Goal: Information Seeking & Learning: Learn about a topic

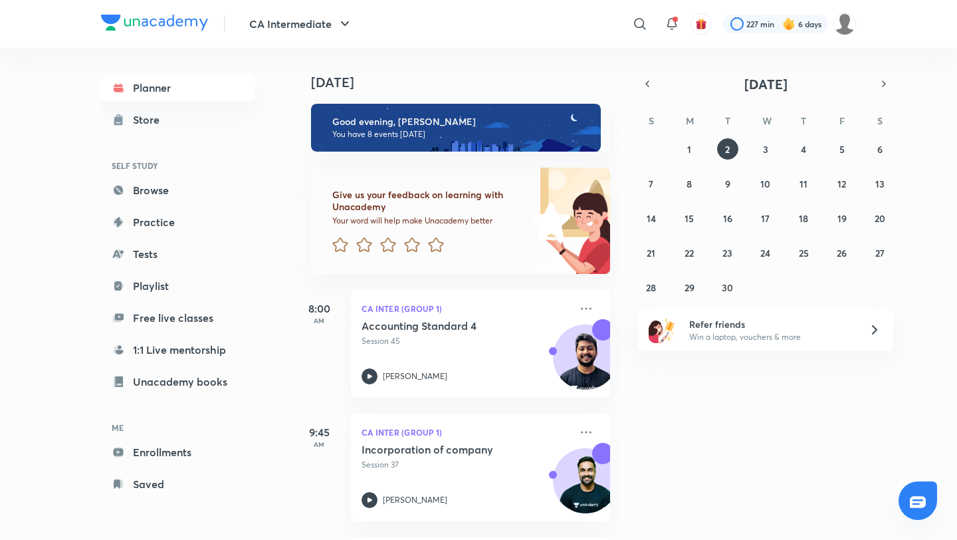
scroll to position [698, 0]
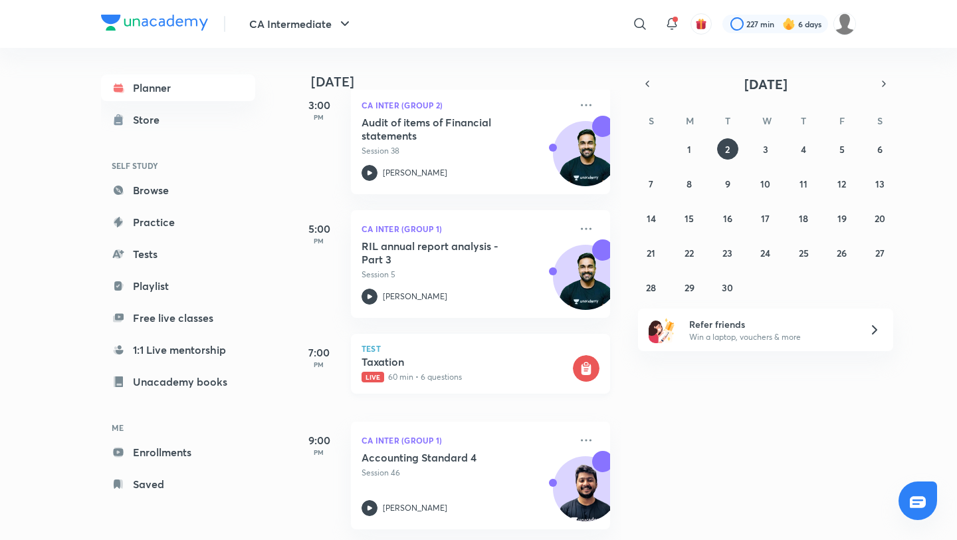
click at [455, 359] on h5 "Taxation" at bounding box center [465, 361] width 209 height 13
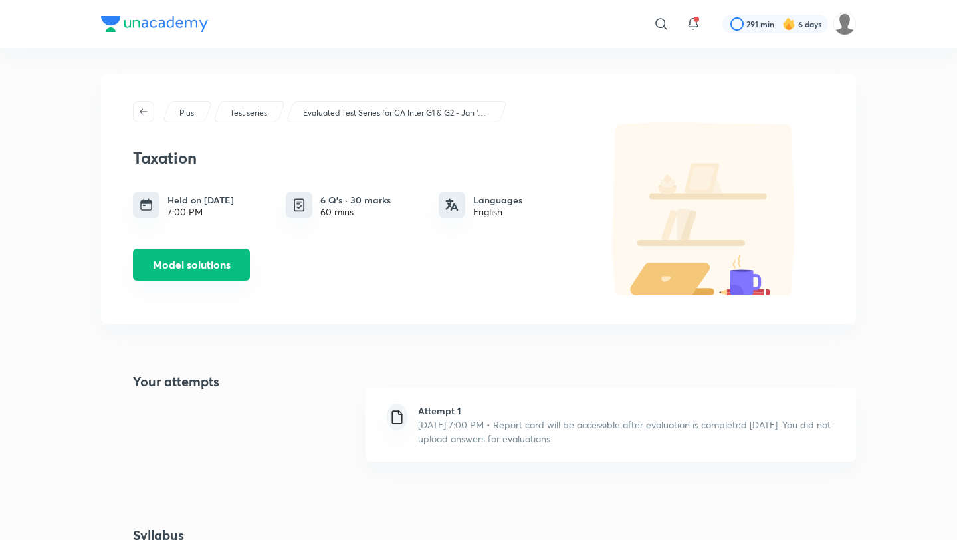
click at [211, 268] on button "Model solutions" at bounding box center [191, 265] width 117 height 32
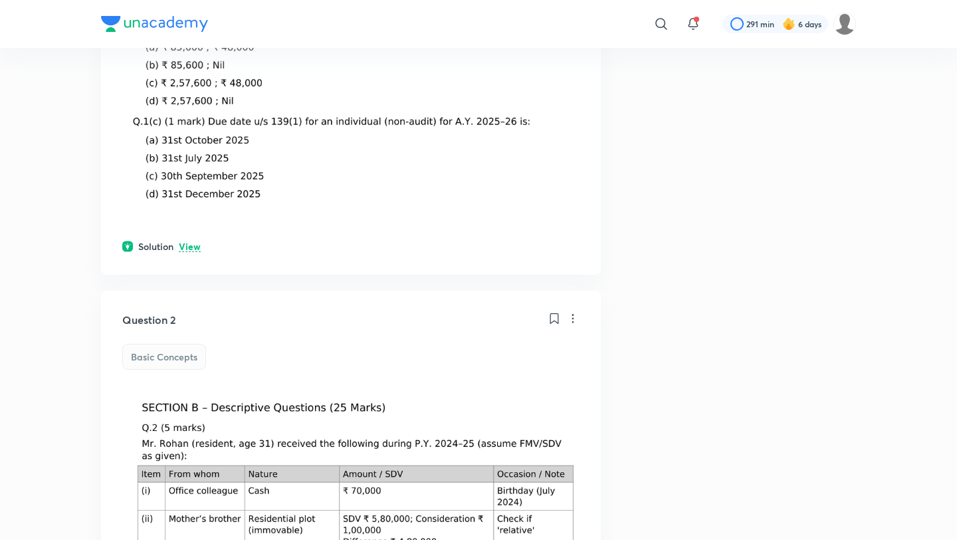
scroll to position [593, 0]
click at [188, 245] on p "View" at bounding box center [190, 246] width 22 height 10
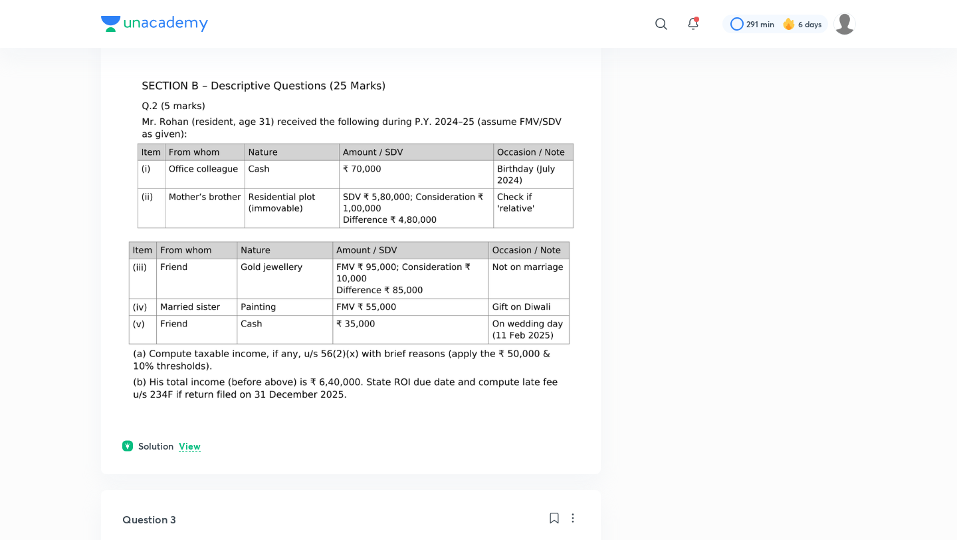
scroll to position [1110, 0]
click at [194, 441] on p "View" at bounding box center [190, 445] width 22 height 10
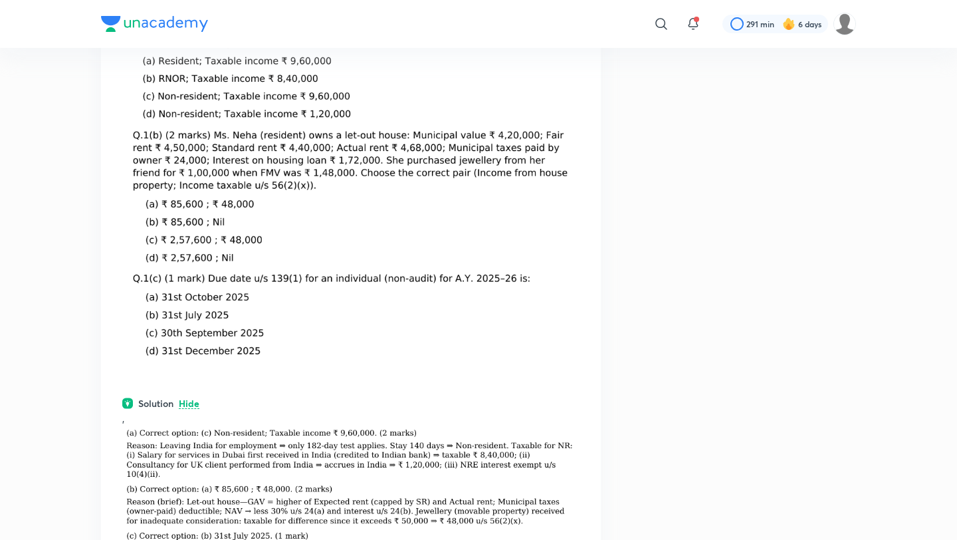
scroll to position [0, 0]
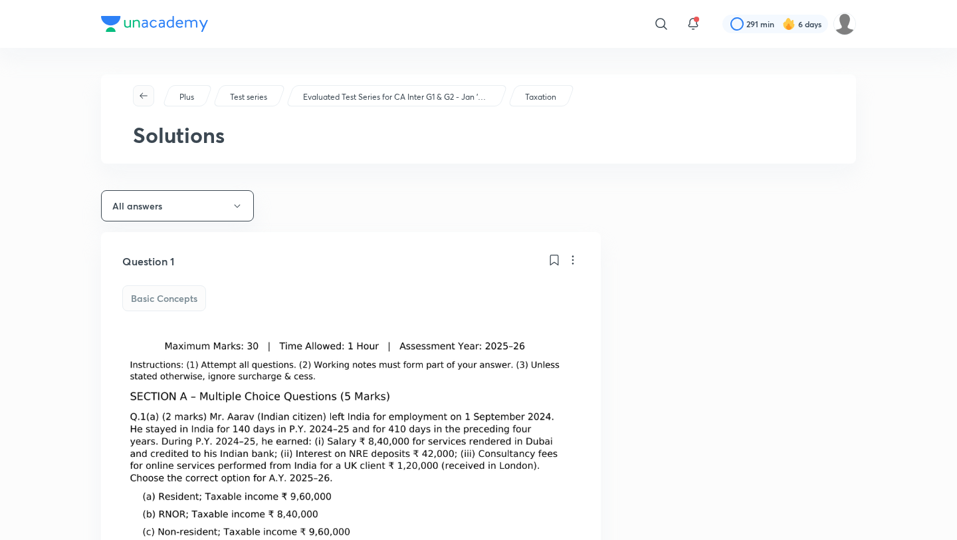
click at [144, 93] on icon "button" at bounding box center [143, 95] width 11 height 11
